Goal: Task Accomplishment & Management: Manage account settings

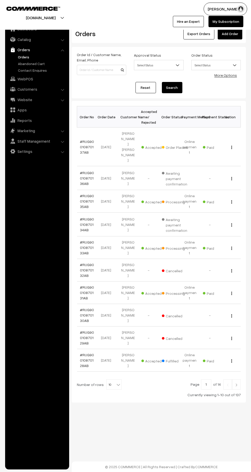
click at [82, 139] on link "#RUG90010870137AB" at bounding box center [87, 146] width 14 height 15
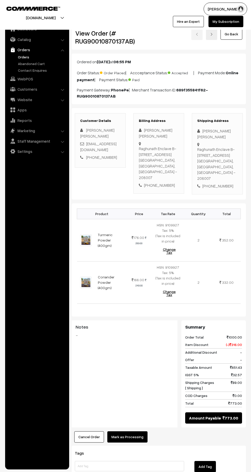
click at [18, 64] on link "Abandoned Cart" at bounding box center [42, 63] width 51 height 5
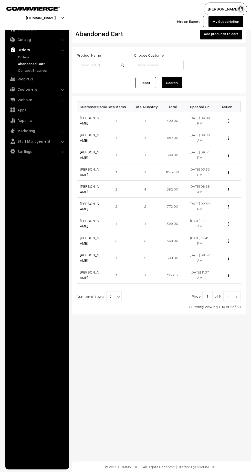
click at [22, 59] on link "Orders" at bounding box center [42, 56] width 51 height 5
